Goal: Information Seeking & Learning: Learn about a topic

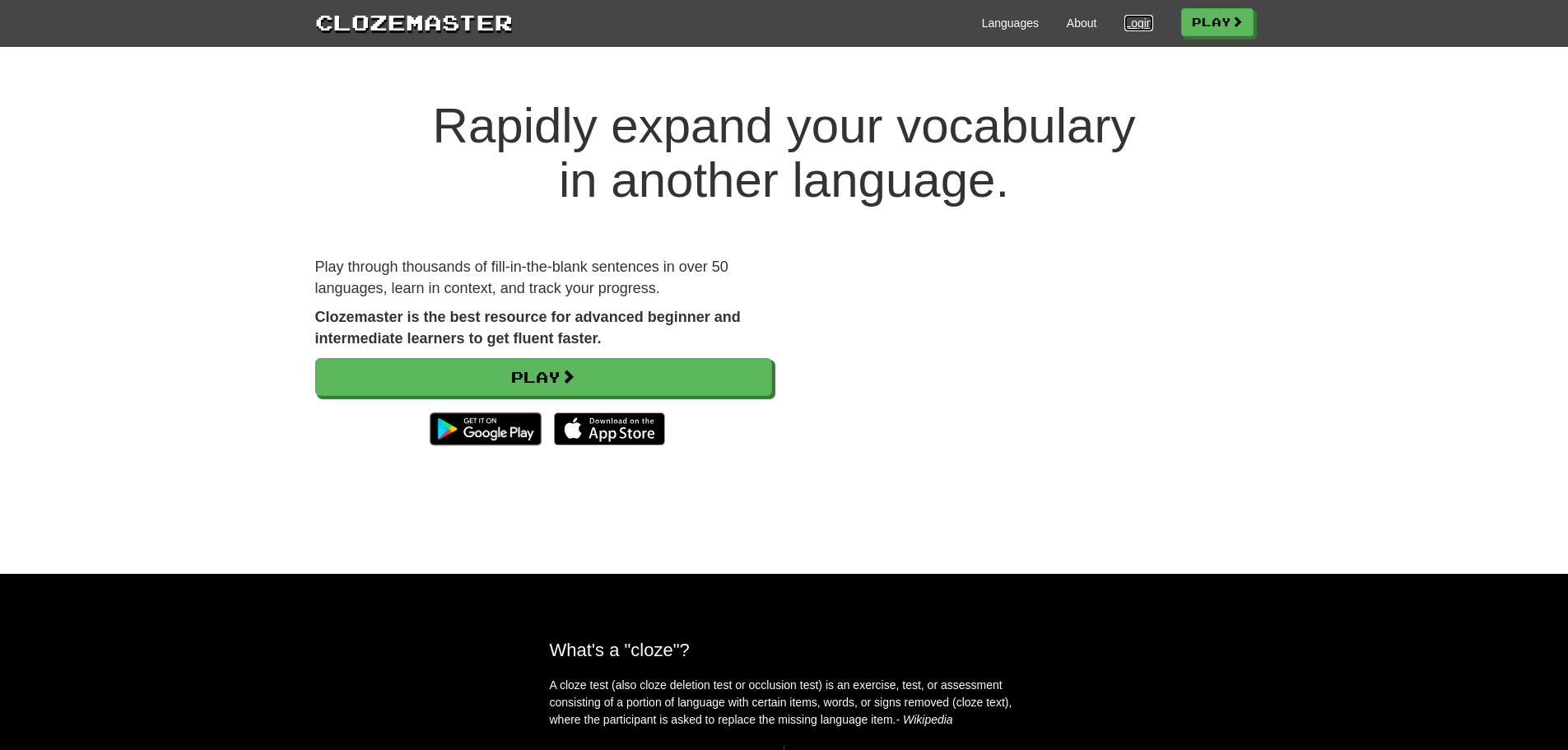
click at [1134, 21] on link "Login" at bounding box center [1138, 22] width 28 height 16
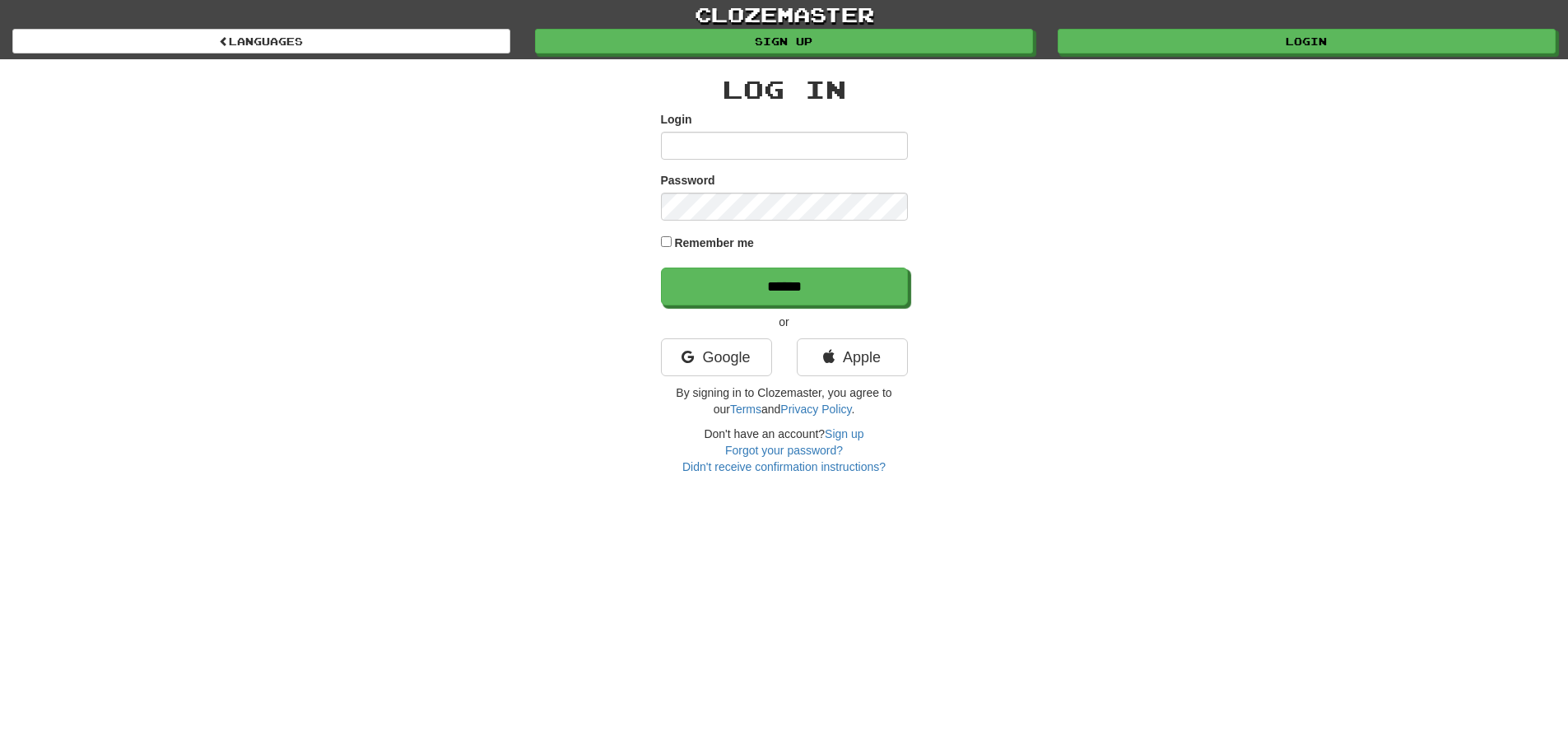
click at [774, 143] on input "Login" at bounding box center [784, 145] width 247 height 28
type input "***"
click at [661, 267] on input "******" at bounding box center [784, 286] width 247 height 38
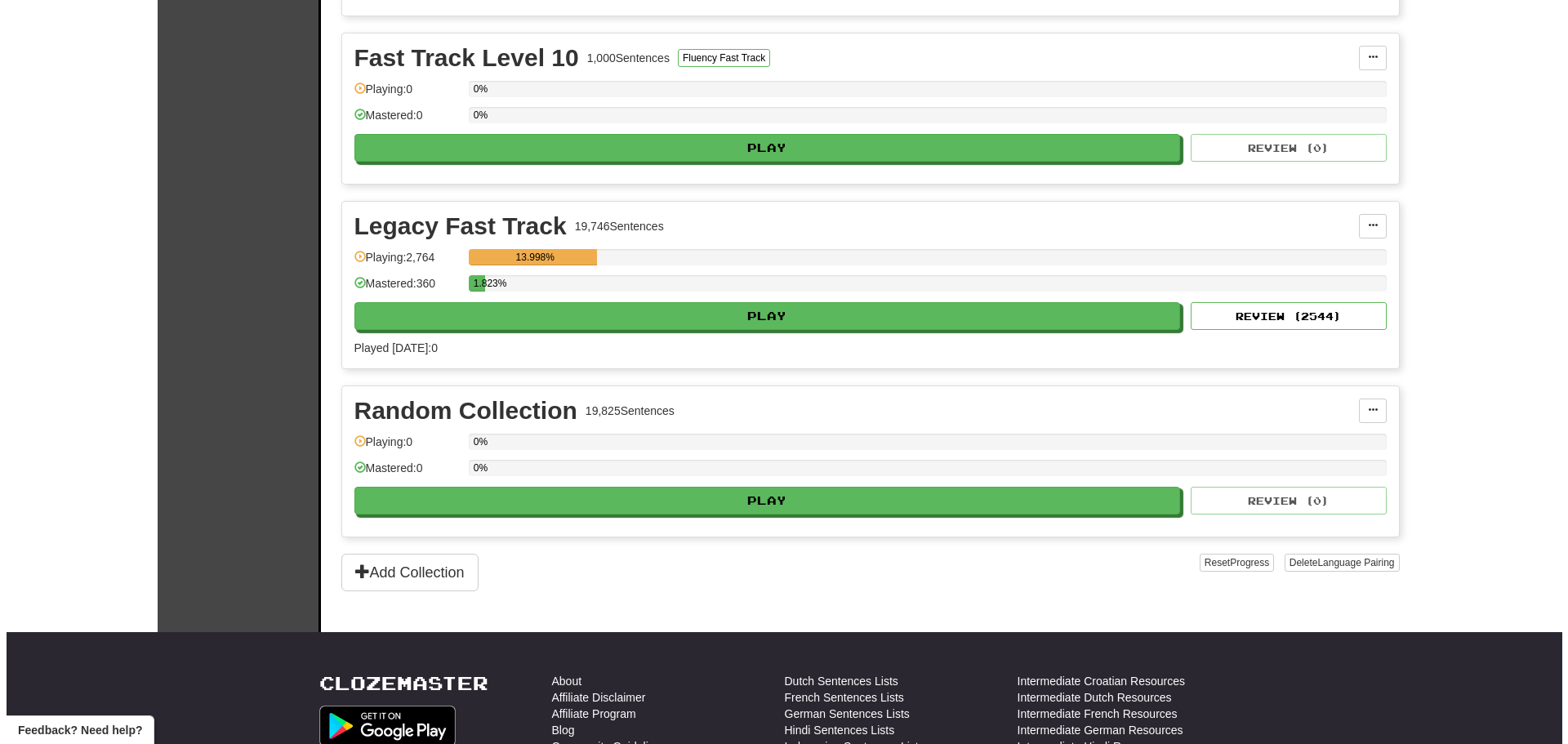
scroll to position [3757, 0]
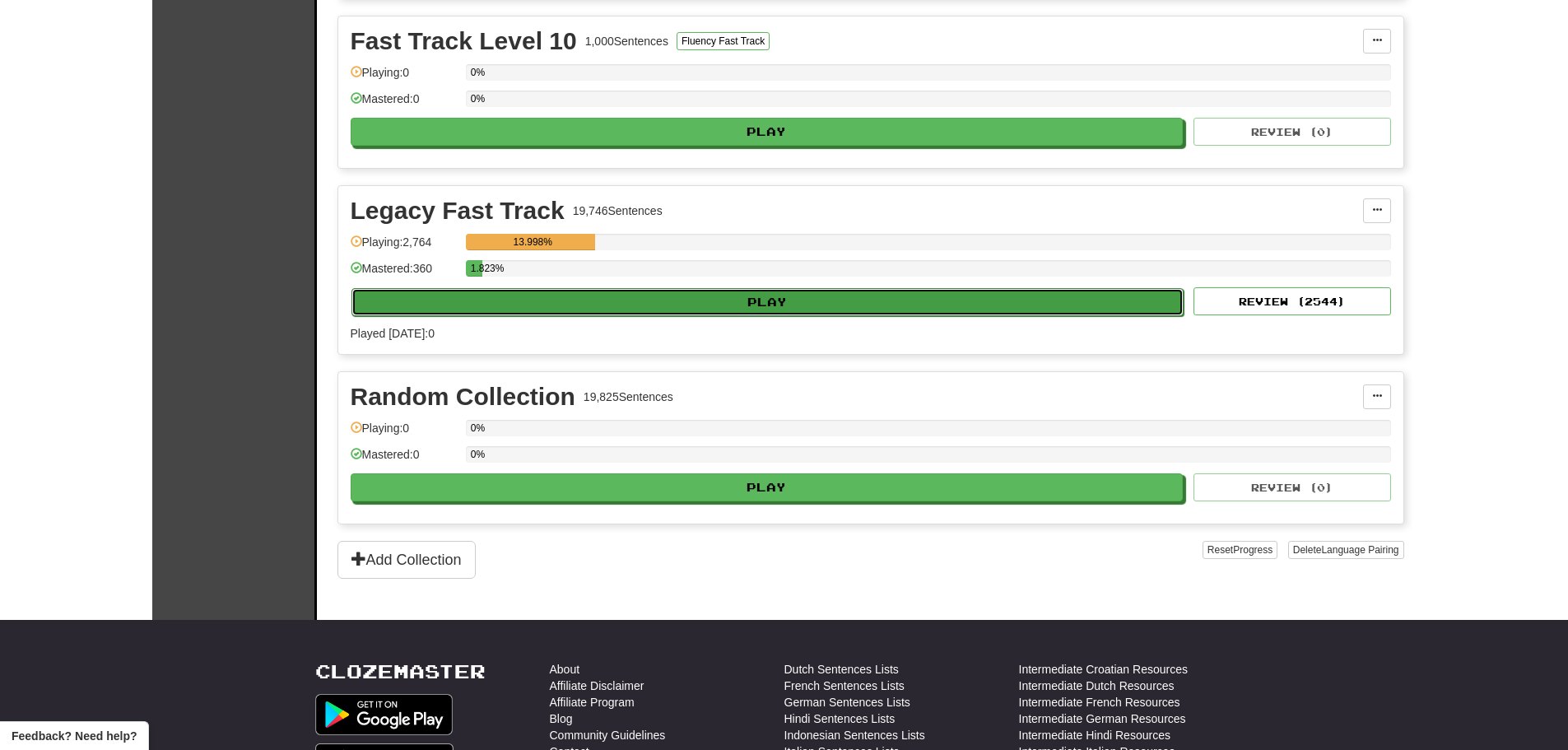
click at [765, 308] on button "Play" at bounding box center [768, 302] width 833 height 28
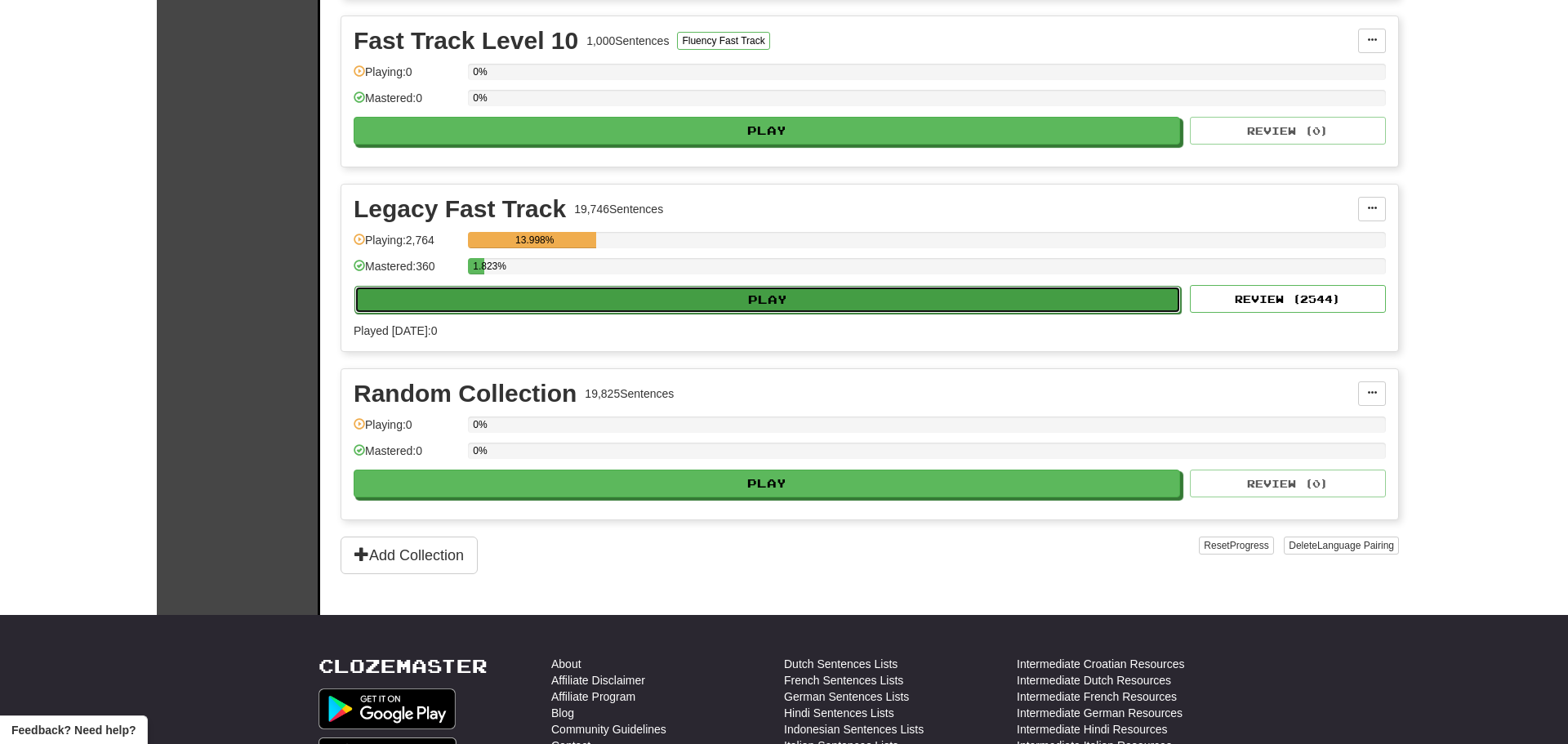
select select "**"
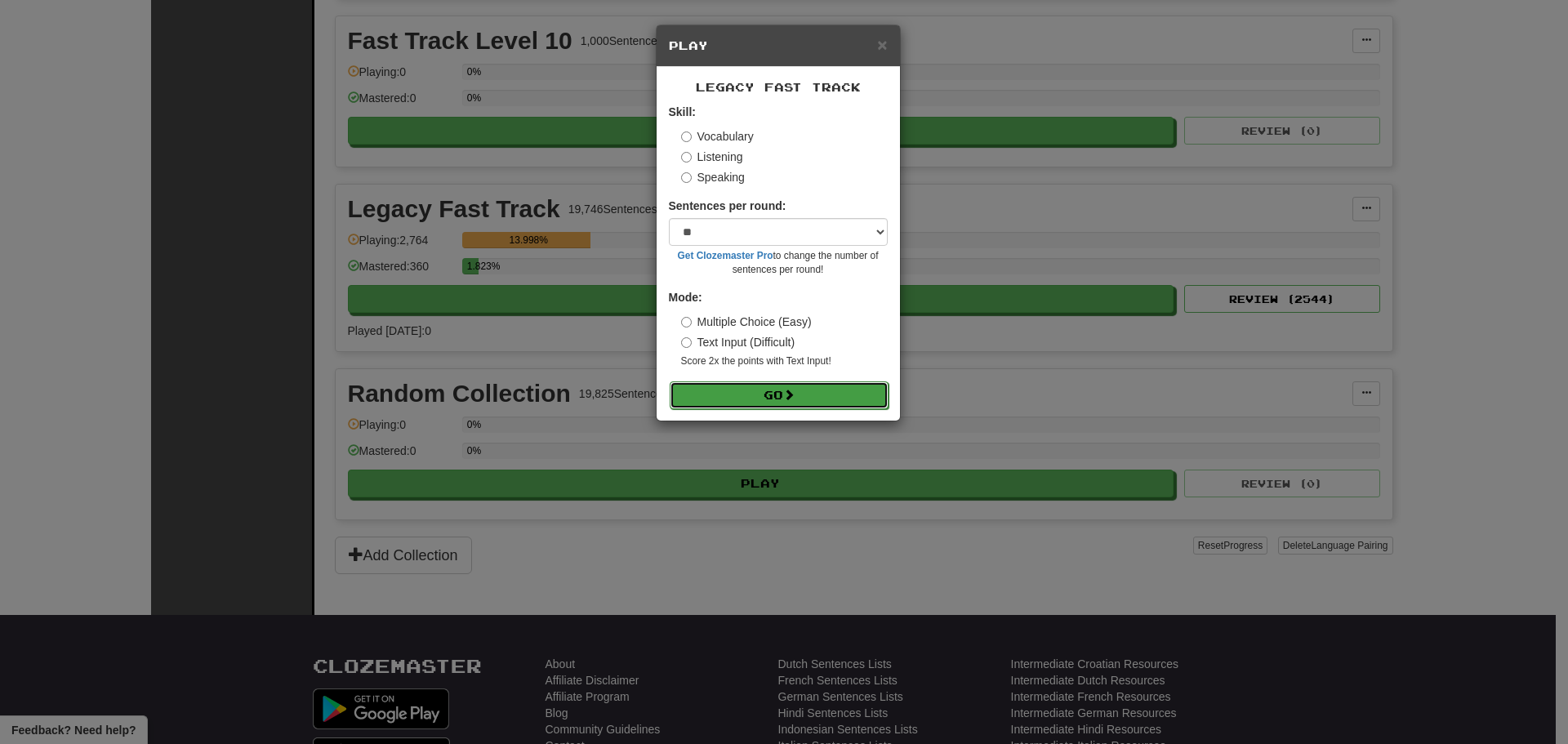
click at [764, 392] on button "Go" at bounding box center [779, 395] width 219 height 28
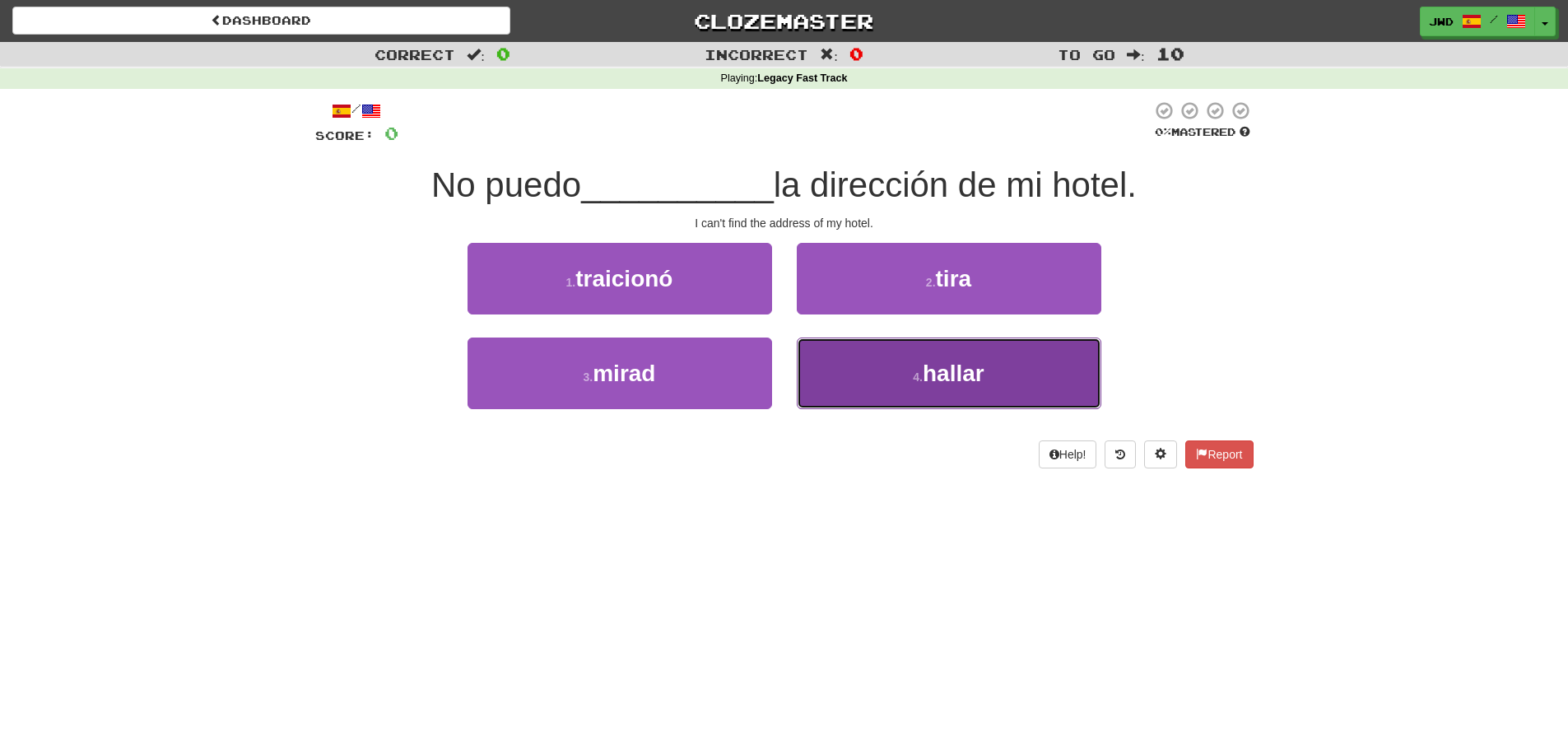
click at [949, 364] on span "hallar" at bounding box center [954, 373] width 62 height 25
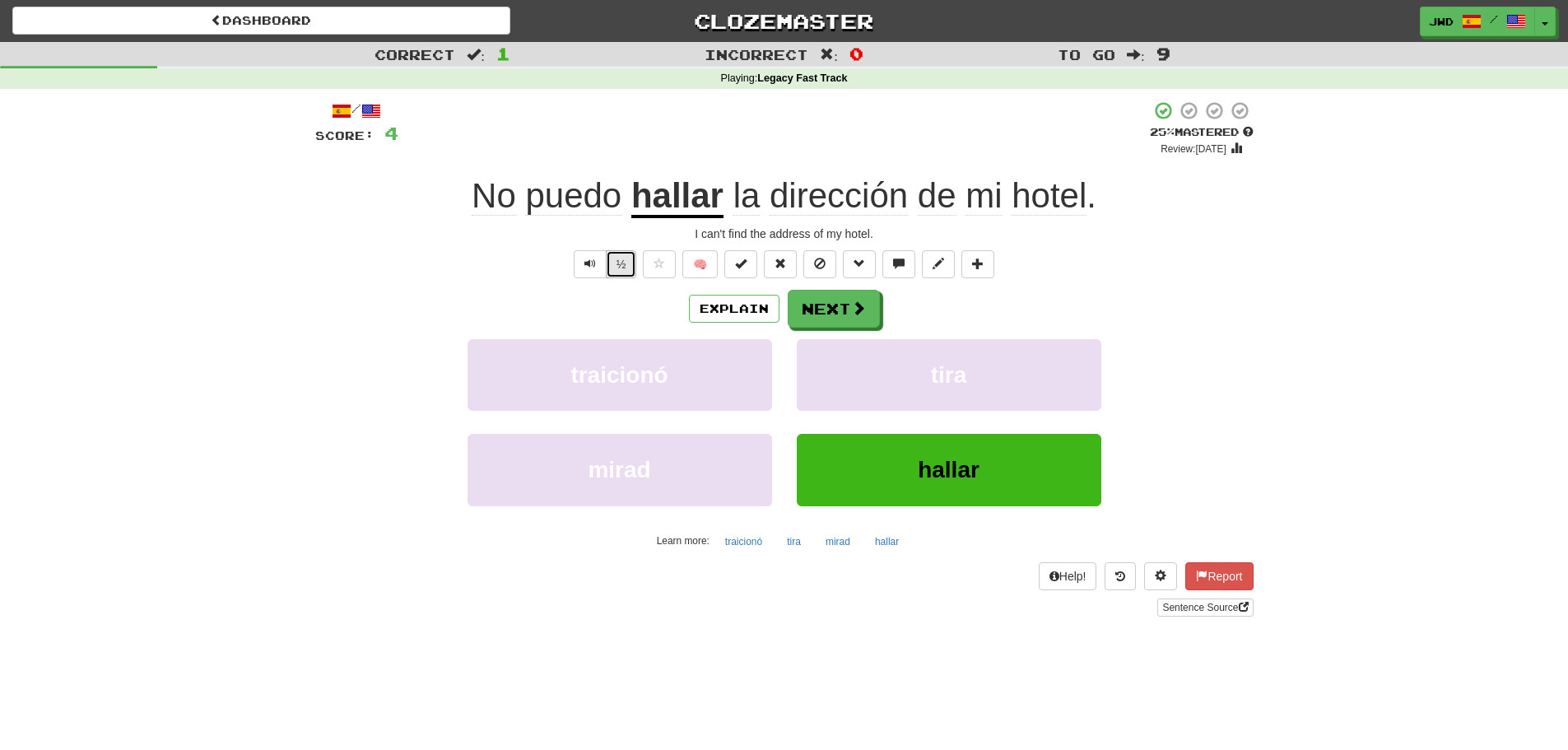
click at [625, 275] on button "½" at bounding box center [621, 264] width 31 height 28
click at [835, 303] on button "Next" at bounding box center [835, 310] width 92 height 38
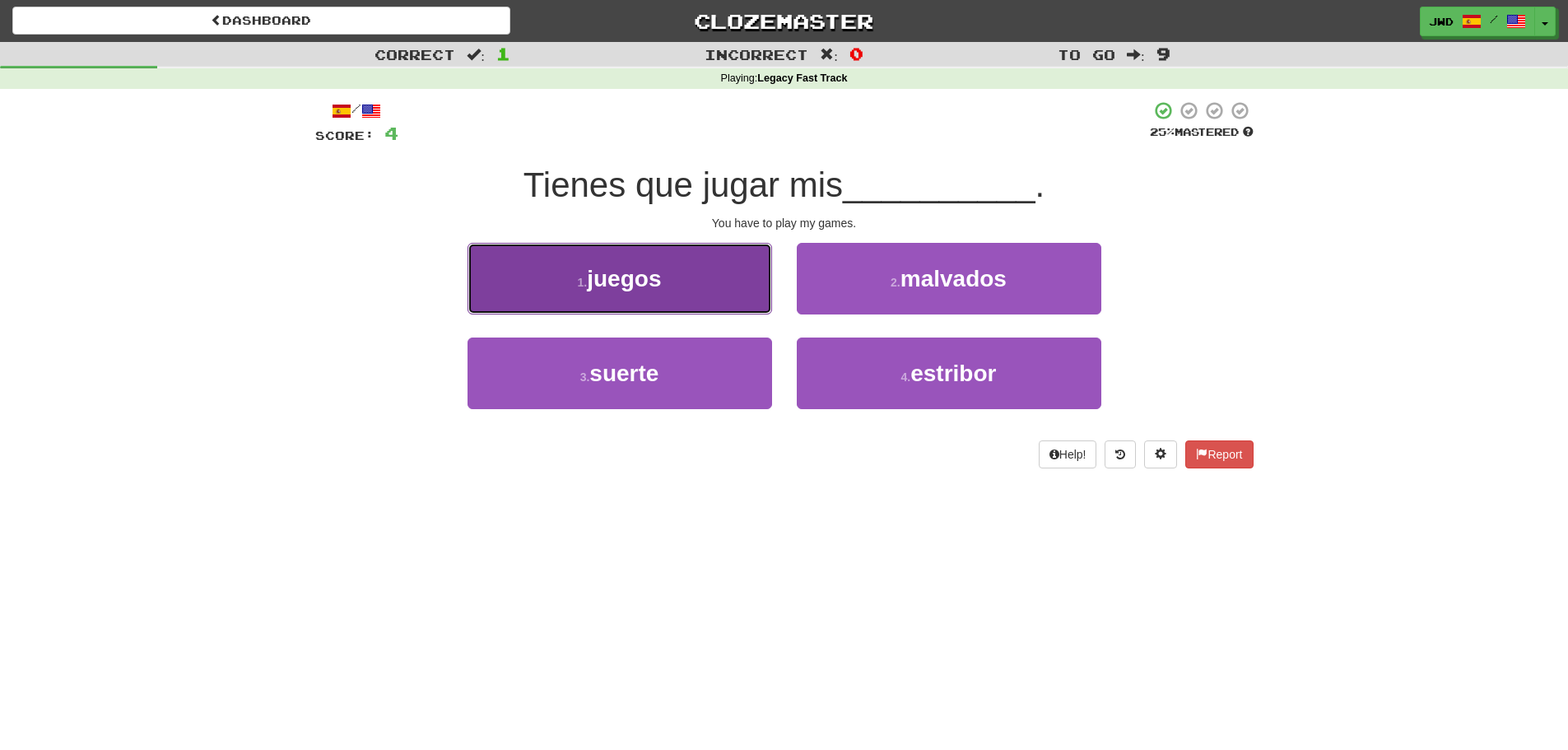
click at [652, 289] on span "juegos" at bounding box center [624, 278] width 74 height 25
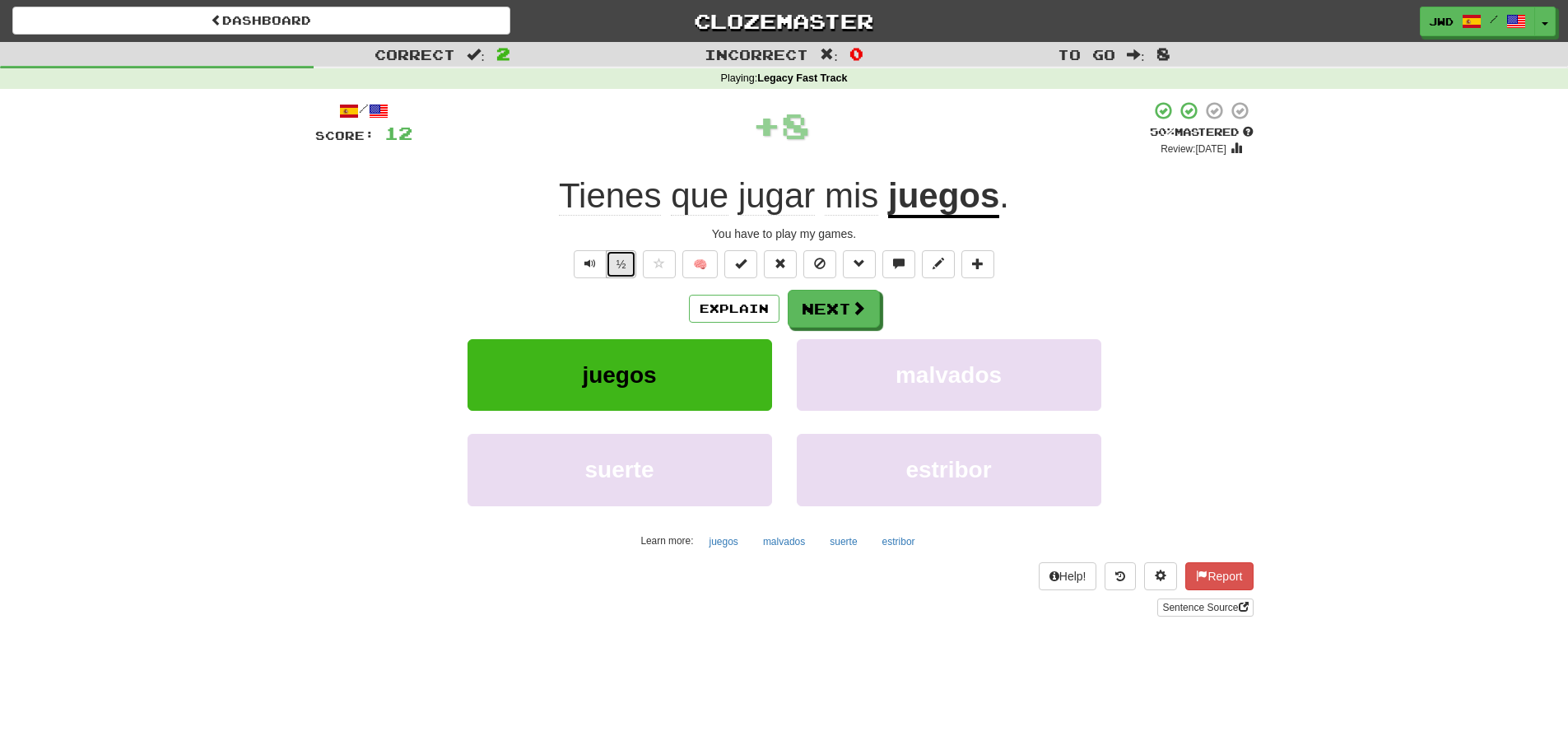
click at [627, 267] on button "½" at bounding box center [621, 264] width 31 height 28
click at [812, 309] on button "Next" at bounding box center [835, 310] width 92 height 38
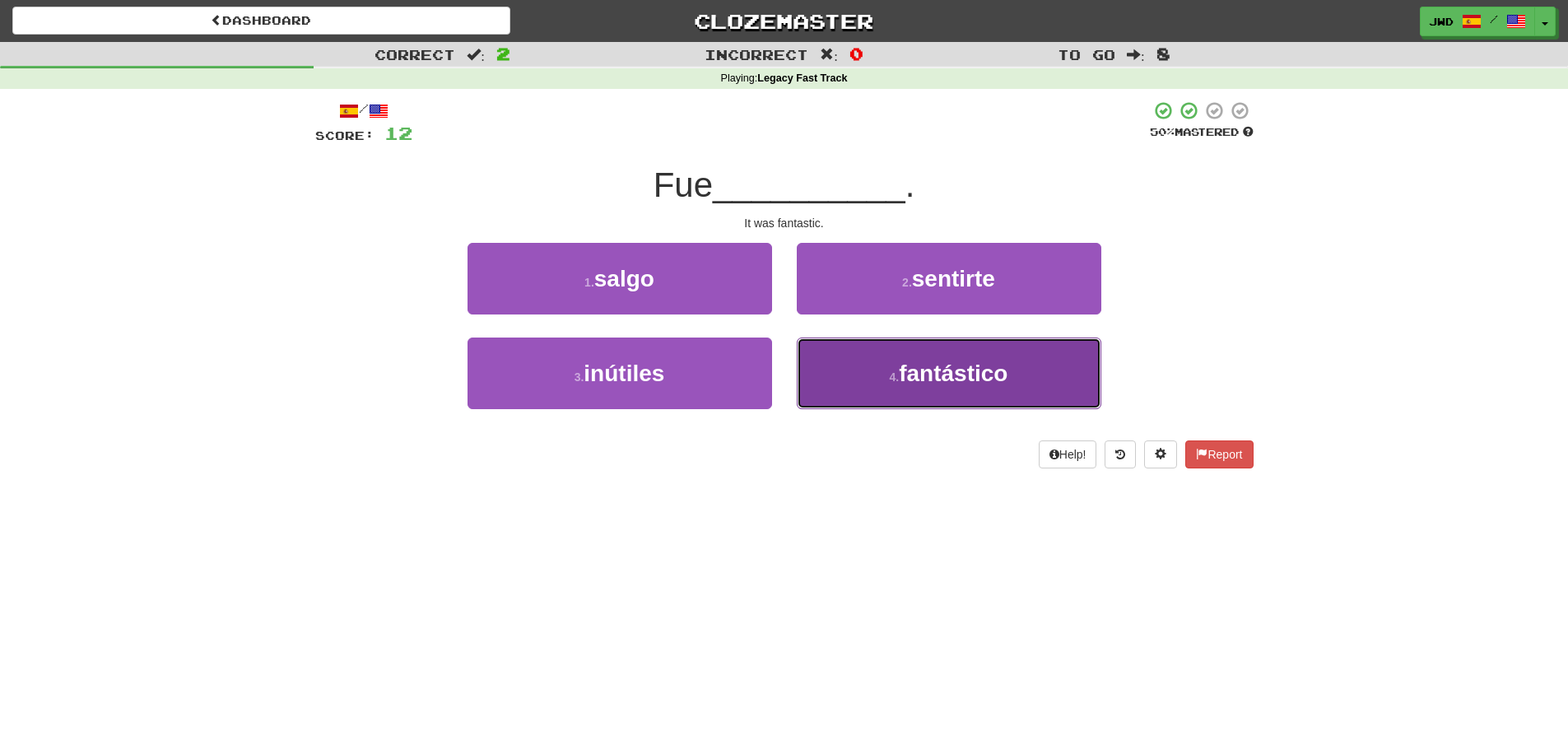
click at [967, 381] on span "fantástico" at bounding box center [954, 373] width 109 height 25
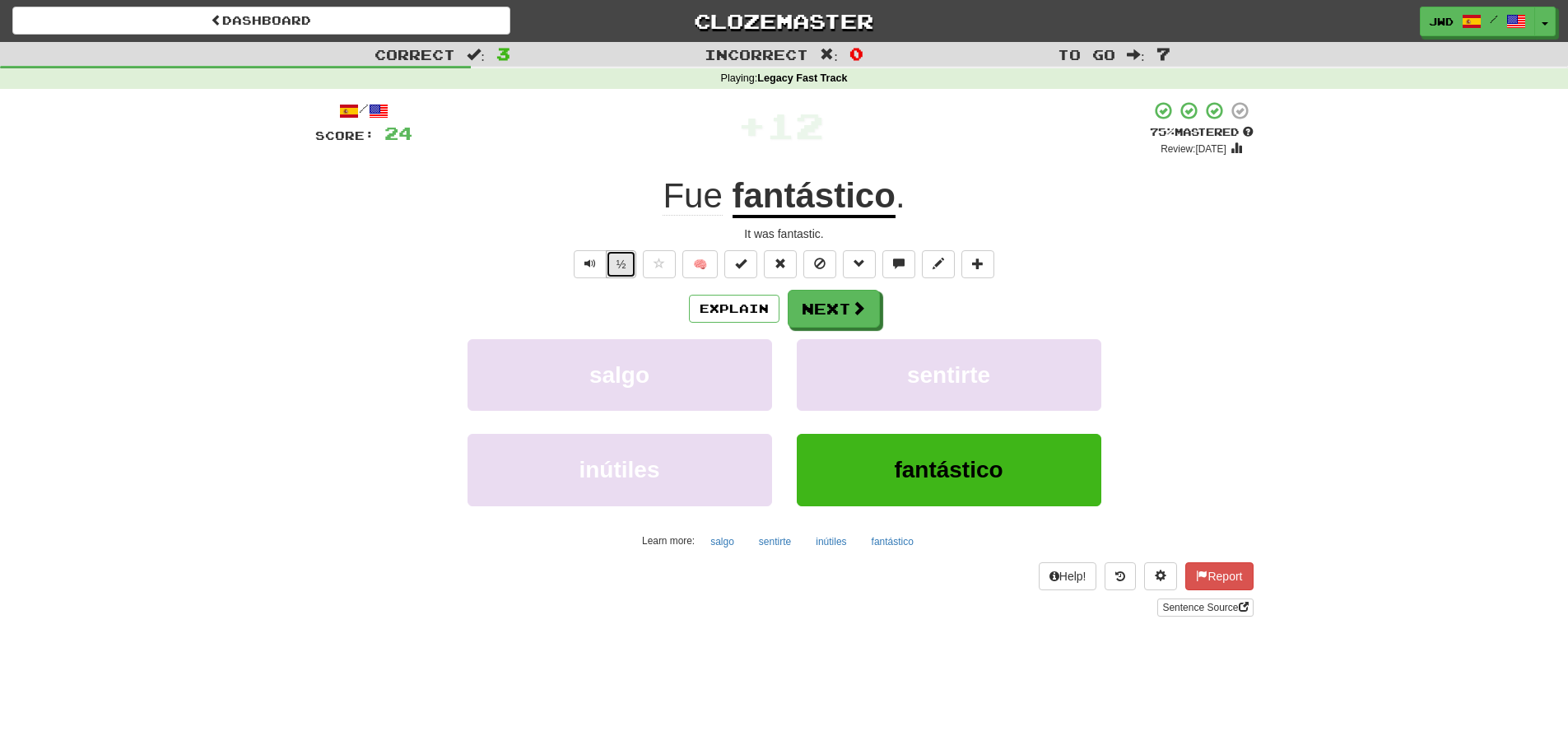
click at [621, 269] on button "½" at bounding box center [621, 264] width 31 height 28
click at [841, 301] on button "Next" at bounding box center [835, 310] width 92 height 38
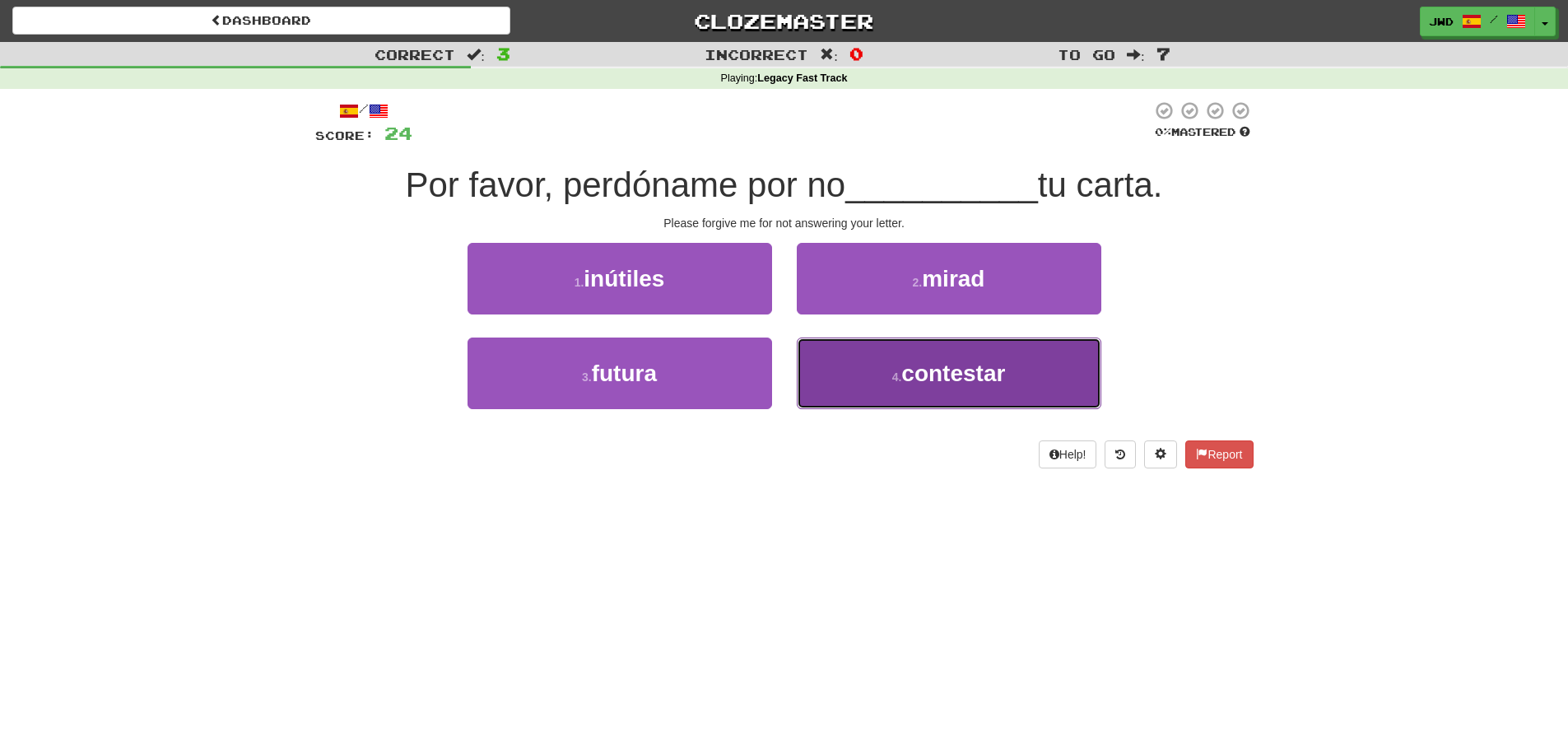
click at [978, 387] on button "4 . contestar" at bounding box center [949, 373] width 305 height 71
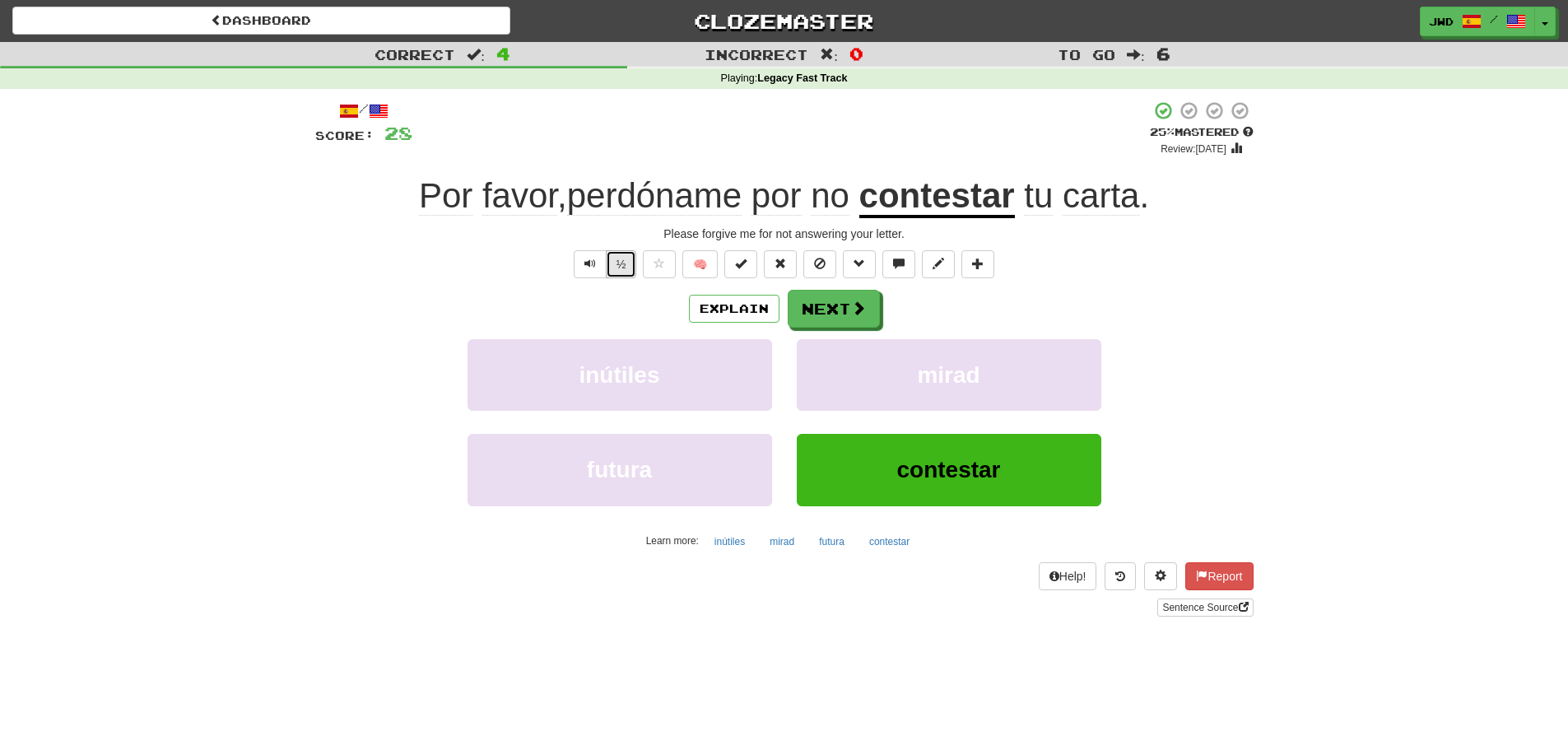
click at [621, 271] on button "½" at bounding box center [621, 264] width 31 height 28
click at [840, 311] on button "Next" at bounding box center [835, 310] width 92 height 38
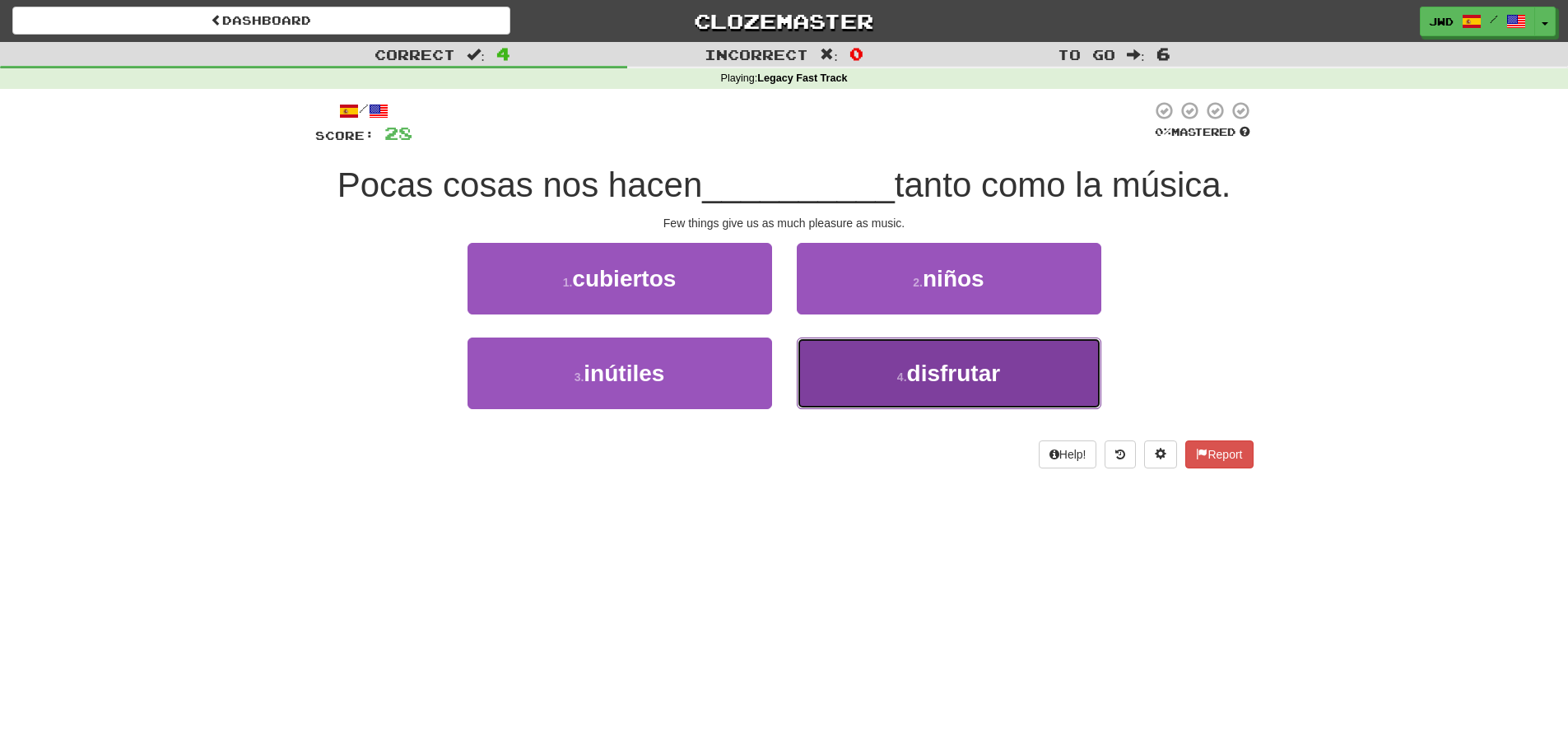
click at [971, 381] on span "disfrutar" at bounding box center [954, 373] width 94 height 25
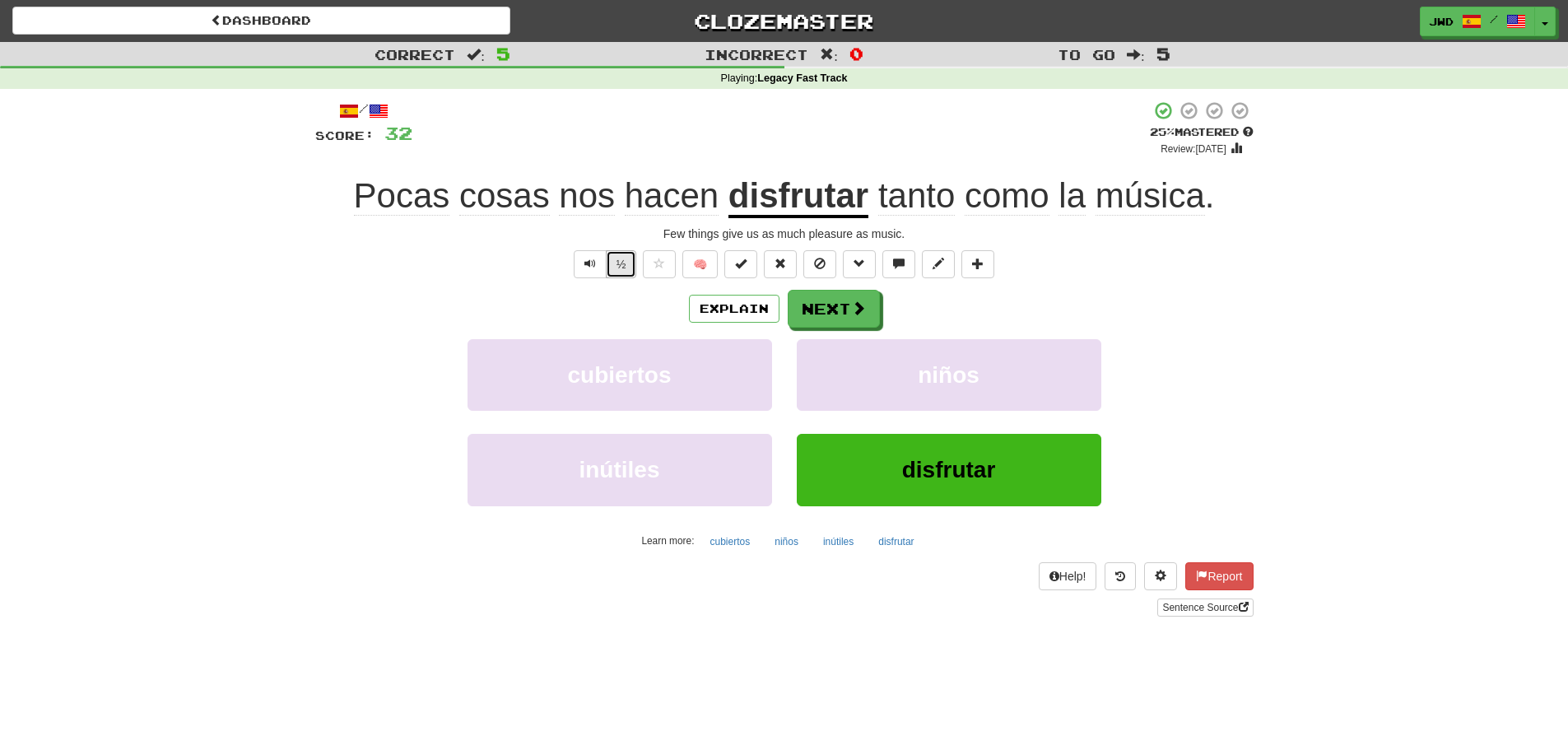
click at [620, 260] on button "½" at bounding box center [621, 264] width 31 height 28
click at [844, 308] on button "Next" at bounding box center [835, 310] width 92 height 38
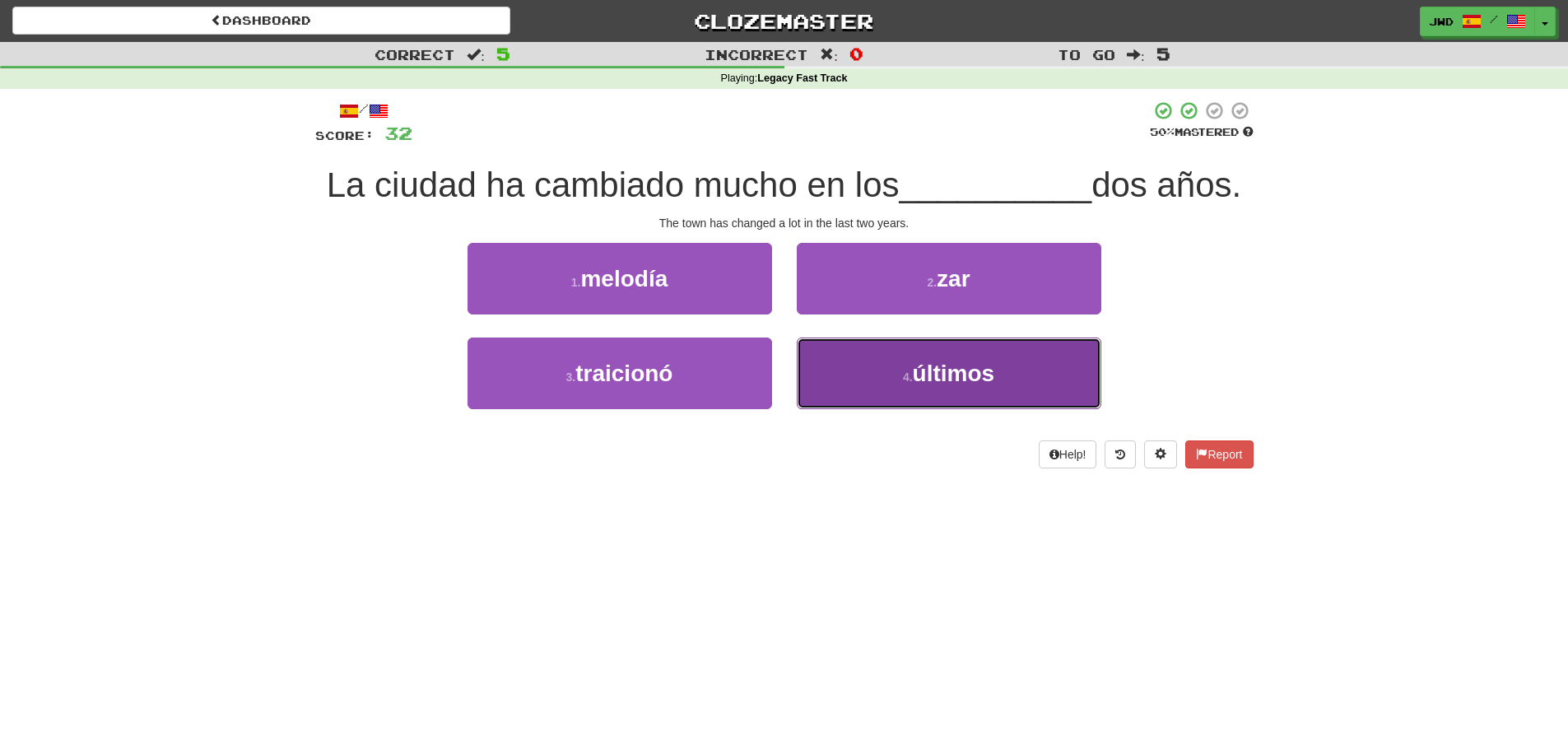
click at [957, 380] on span "últimos" at bounding box center [954, 373] width 82 height 25
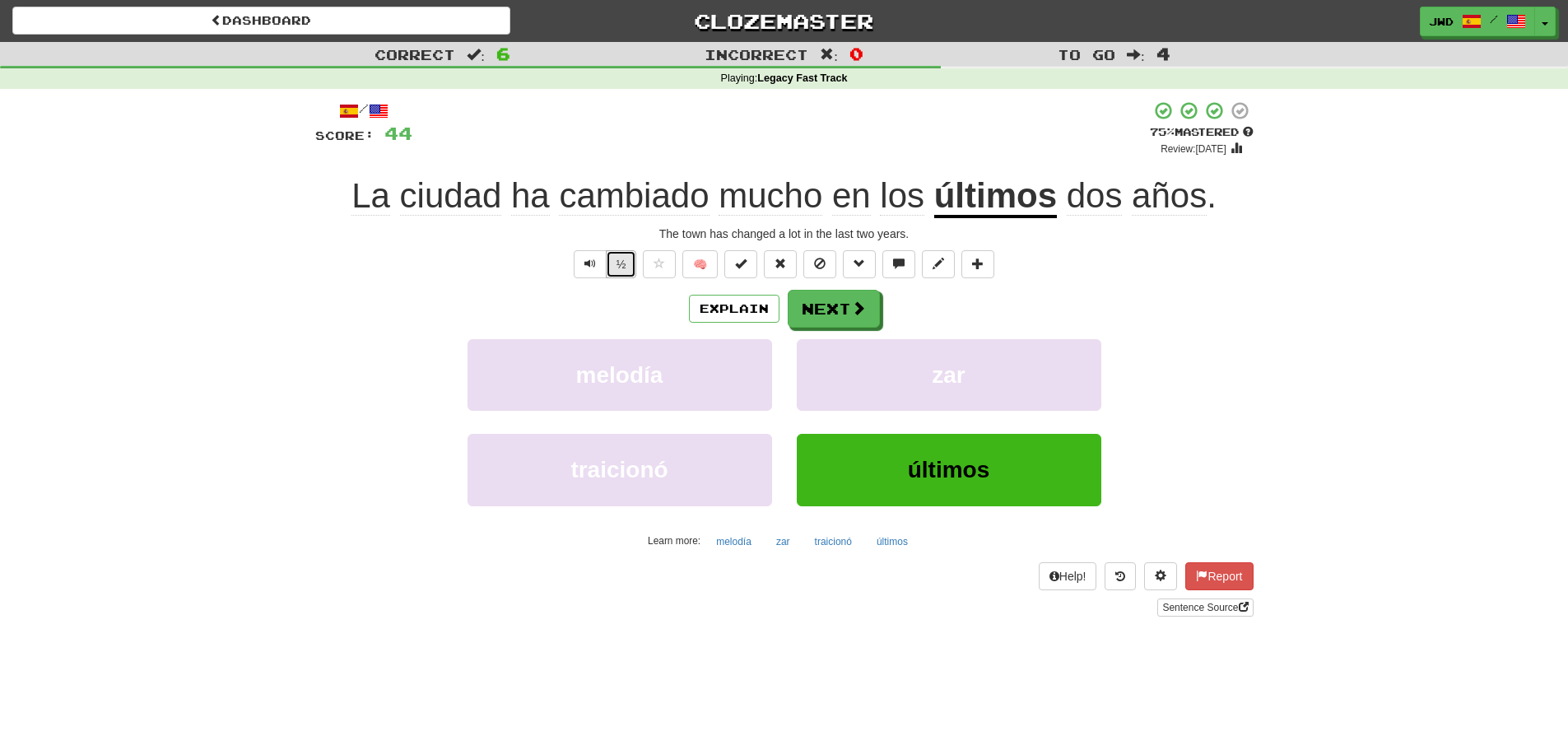
click at [619, 269] on button "½" at bounding box center [621, 264] width 31 height 28
click at [830, 312] on button "Next" at bounding box center [835, 310] width 92 height 38
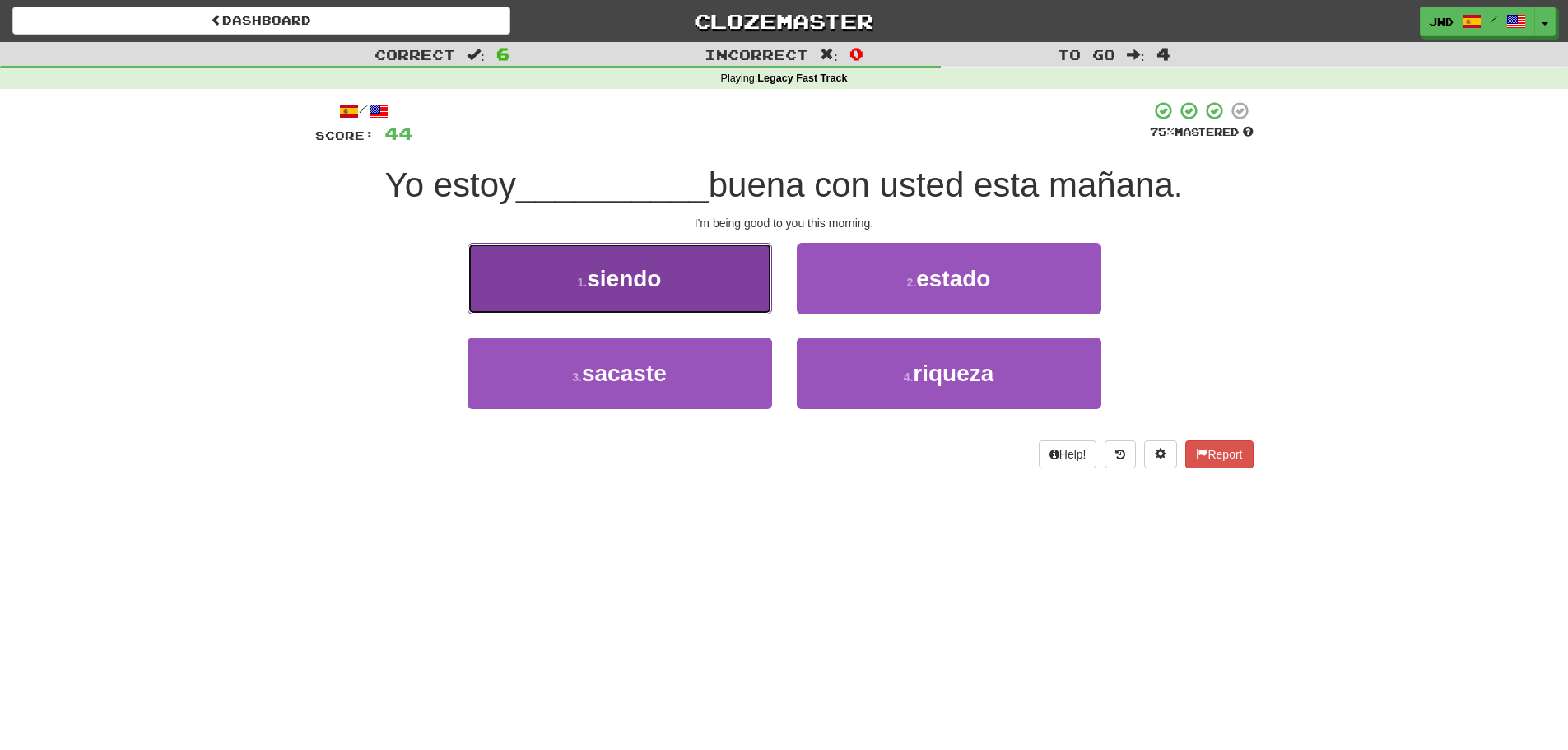
click at [625, 283] on span "siendo" at bounding box center [624, 278] width 74 height 25
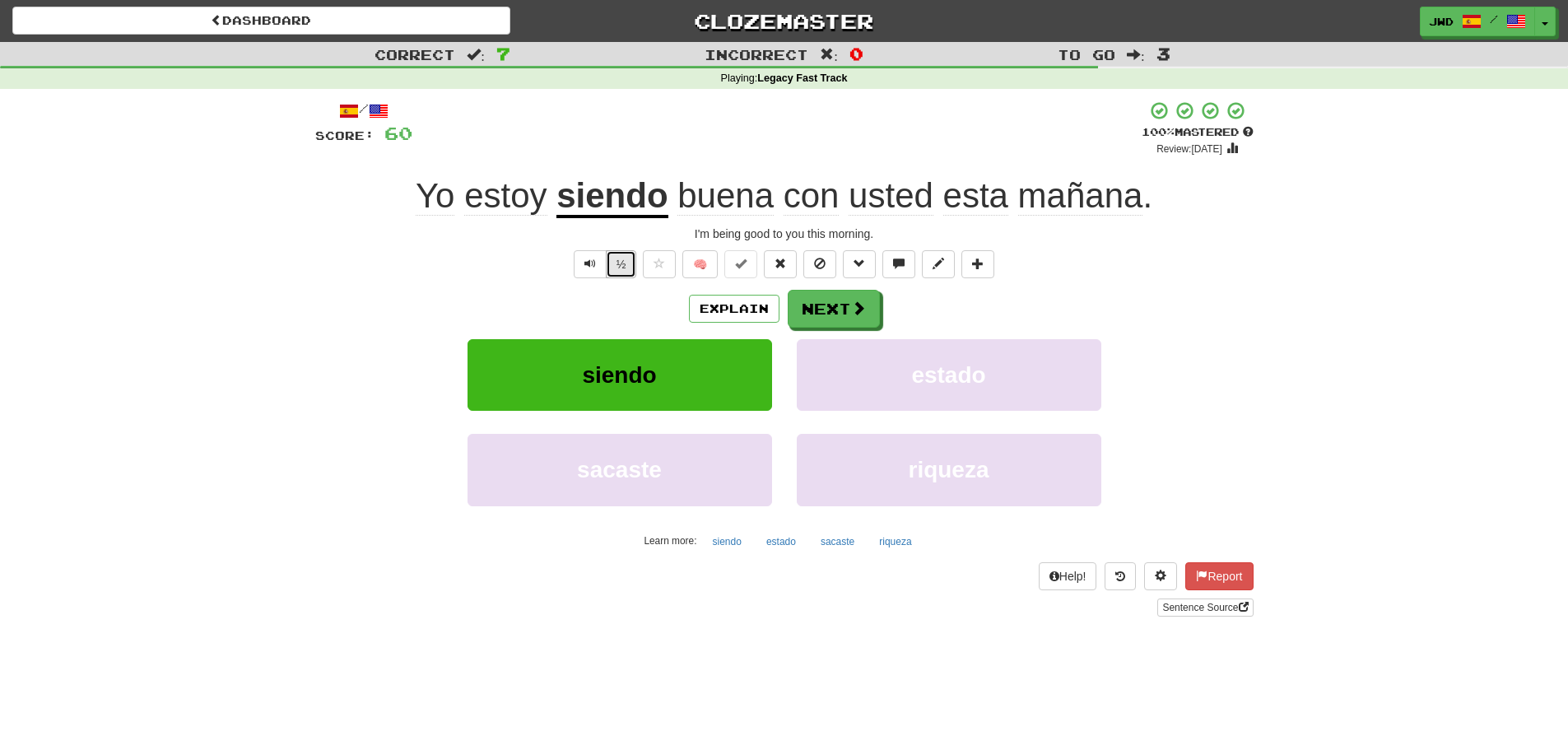
click at [620, 268] on button "½" at bounding box center [621, 264] width 31 height 28
click at [837, 315] on button "Next" at bounding box center [835, 310] width 92 height 38
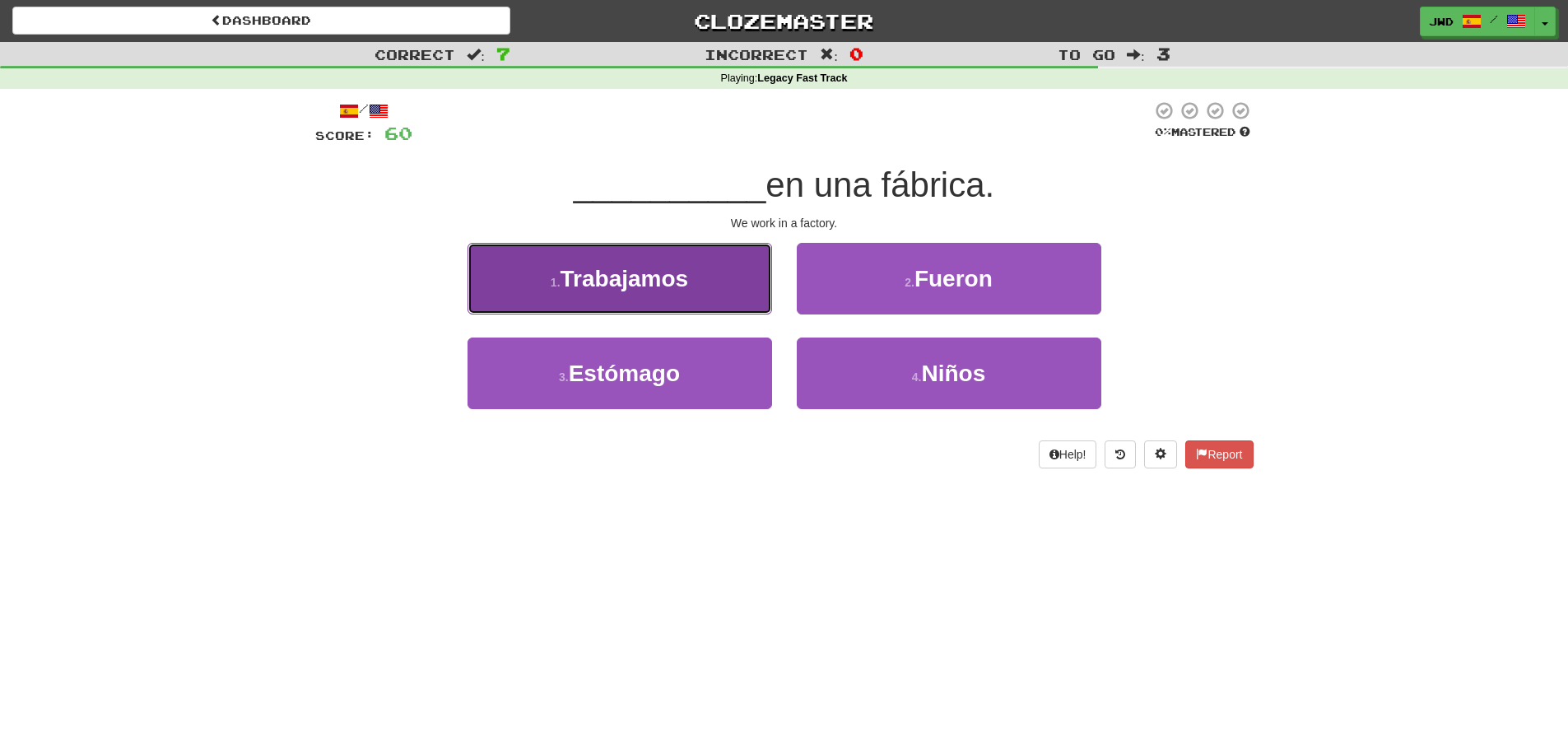
click at [661, 277] on span "Trabajamos" at bounding box center [624, 278] width 128 height 25
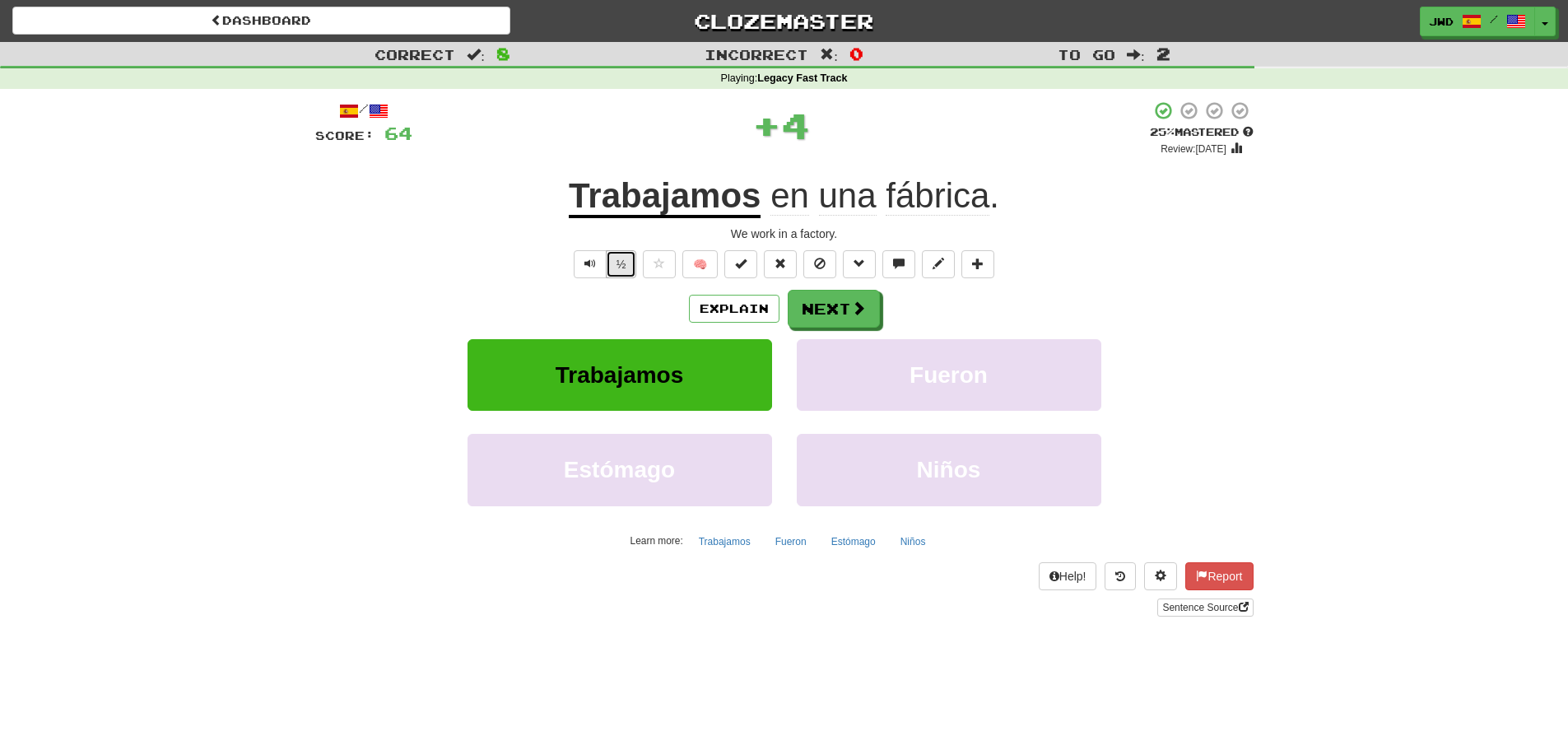
click at [624, 265] on button "½" at bounding box center [621, 264] width 31 height 28
click at [853, 309] on span at bounding box center [859, 308] width 14 height 14
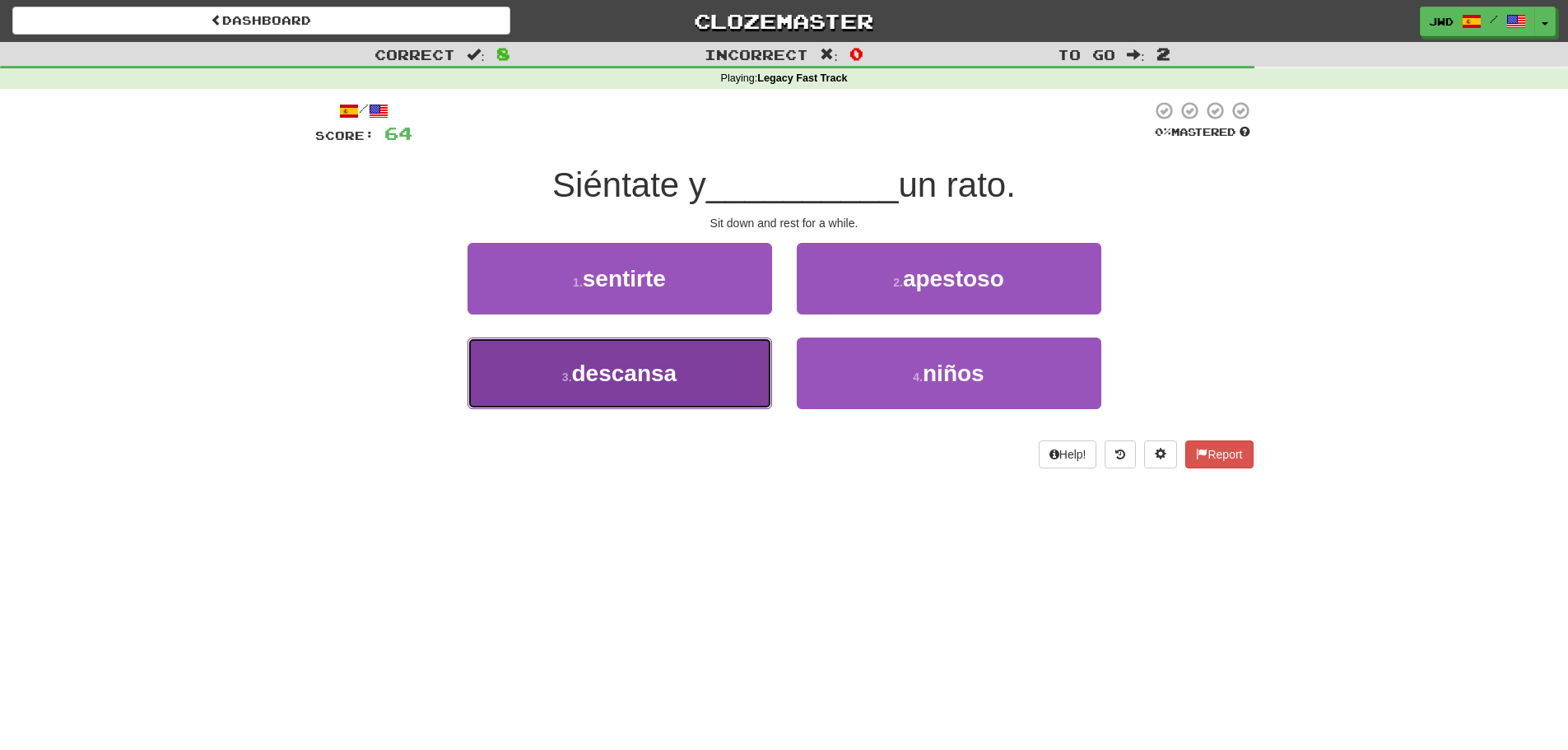
click at [602, 390] on button "3 . descansa" at bounding box center [619, 373] width 305 height 71
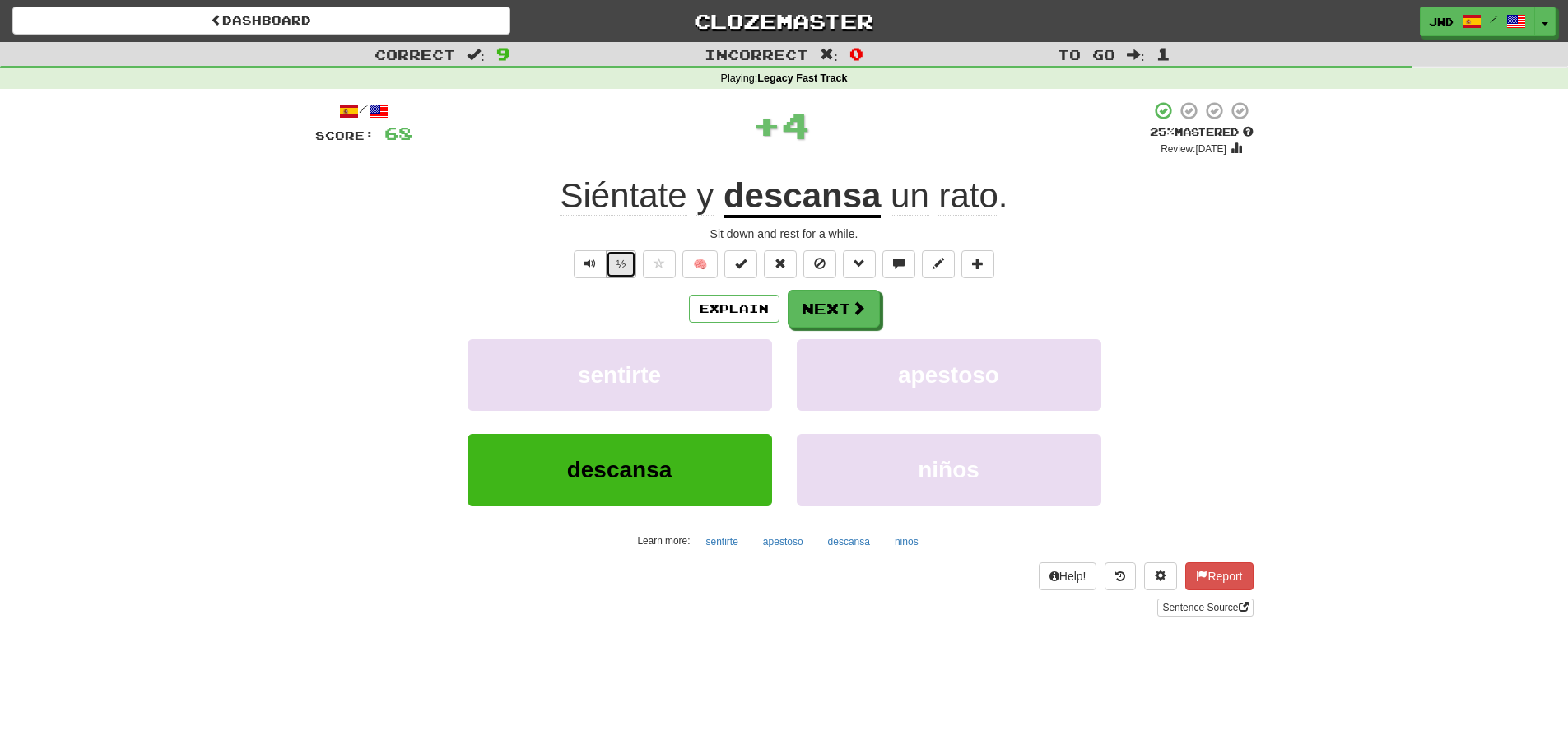
click at [621, 266] on button "½" at bounding box center [621, 264] width 31 height 28
click at [842, 310] on button "Next" at bounding box center [835, 310] width 92 height 38
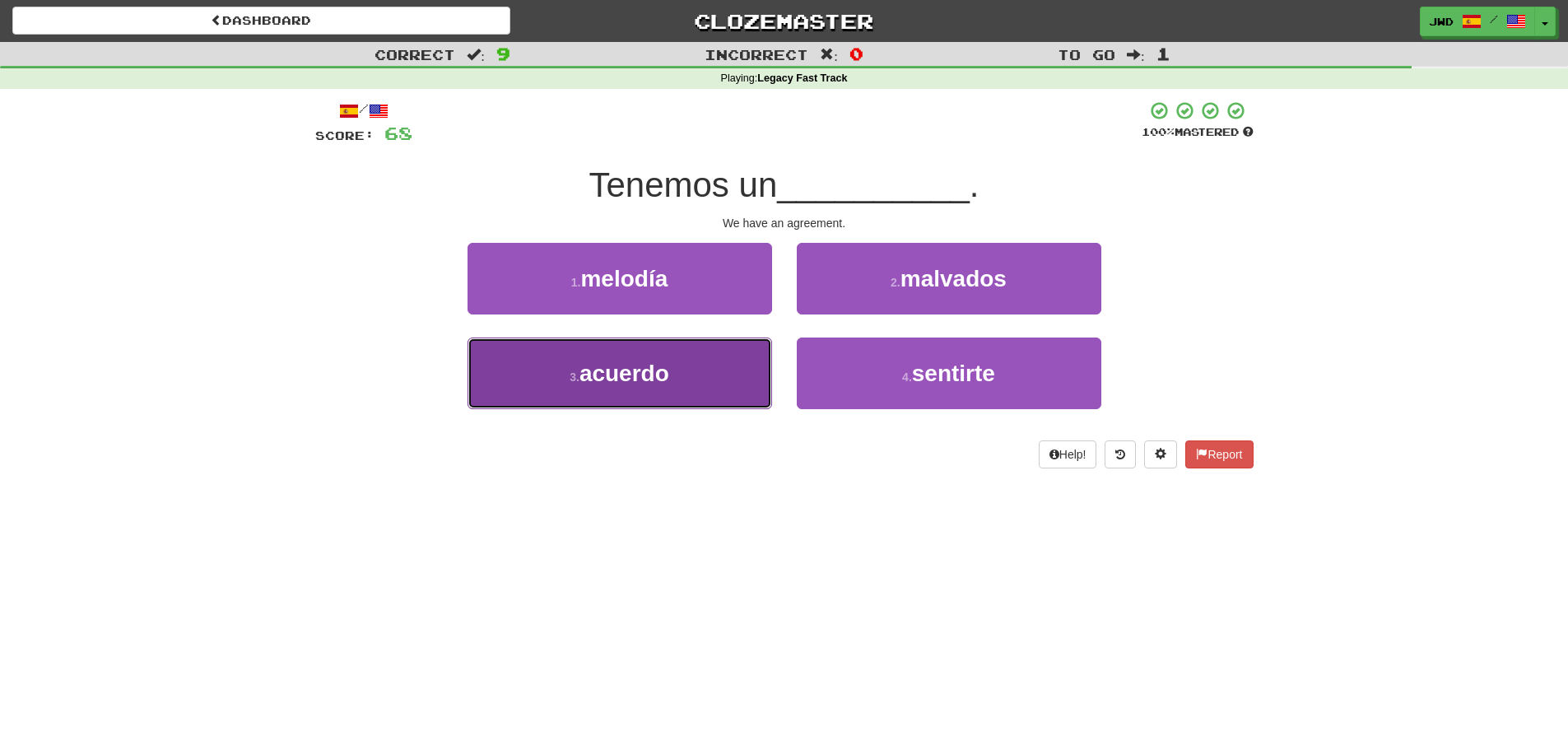
click at [631, 385] on span "acuerdo" at bounding box center [624, 373] width 90 height 25
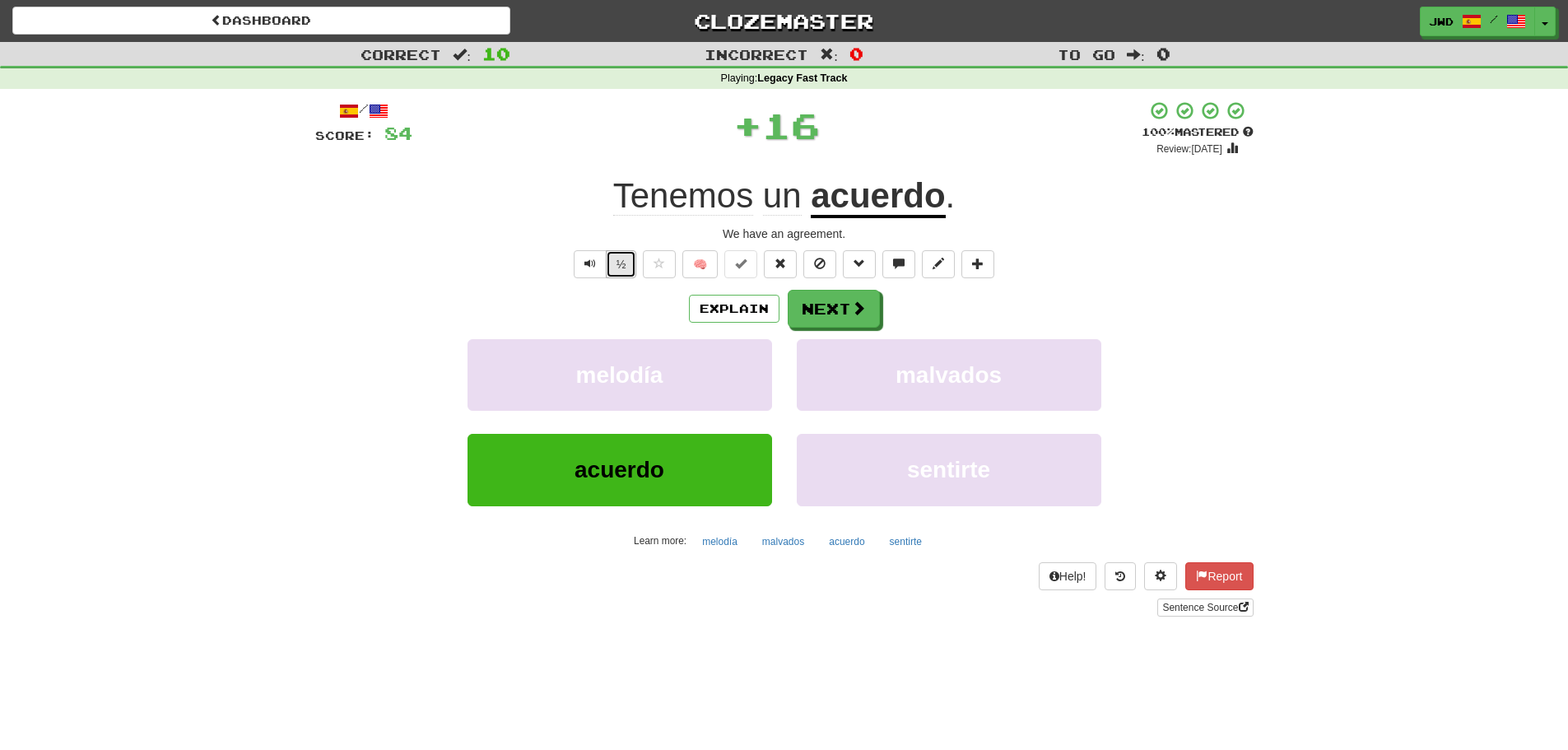
click at [624, 268] on button "½" at bounding box center [621, 264] width 31 height 28
click at [818, 310] on button "Next" at bounding box center [835, 310] width 92 height 38
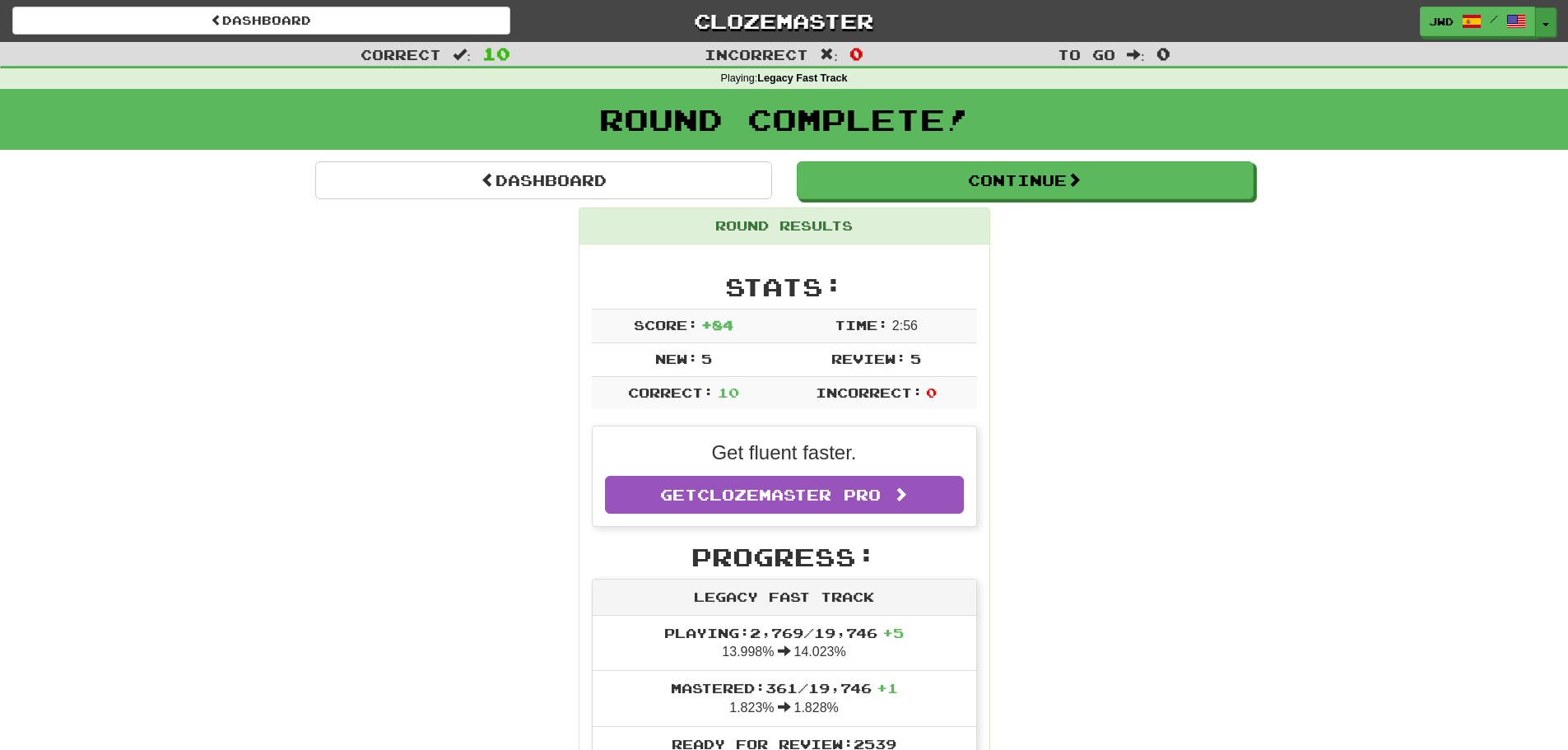
click at [1551, 20] on button "Toggle Dropdown" at bounding box center [1546, 22] width 21 height 30
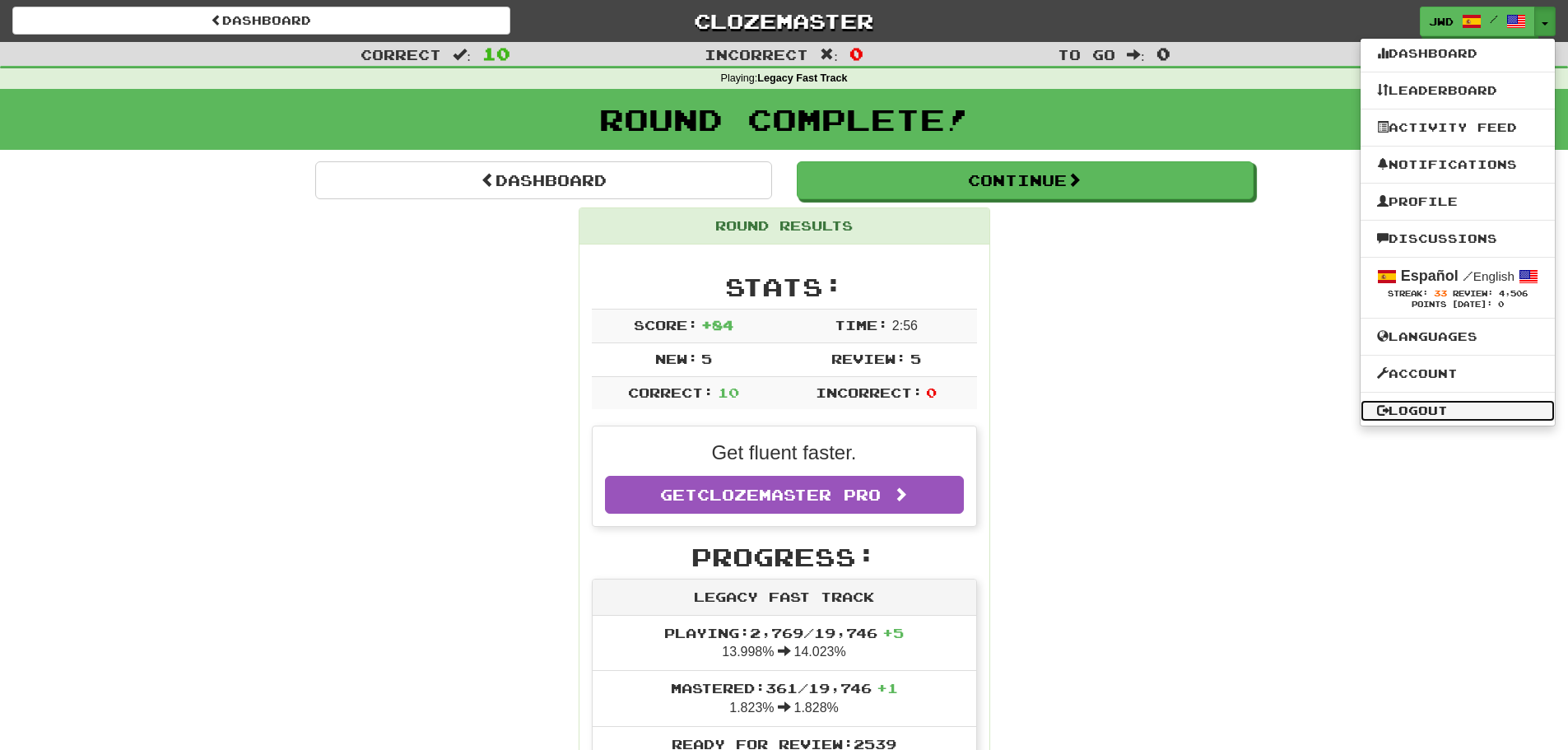
click at [1438, 411] on link "Logout" at bounding box center [1458, 411] width 194 height 21
